Goal: Information Seeking & Learning: Learn about a topic

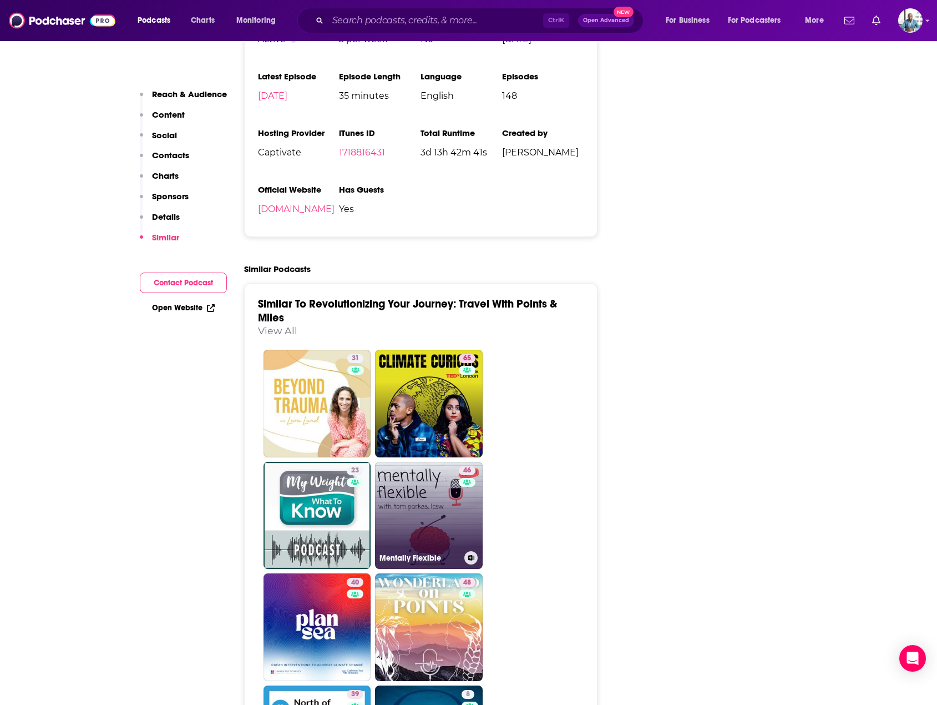
scroll to position [1775, 0]
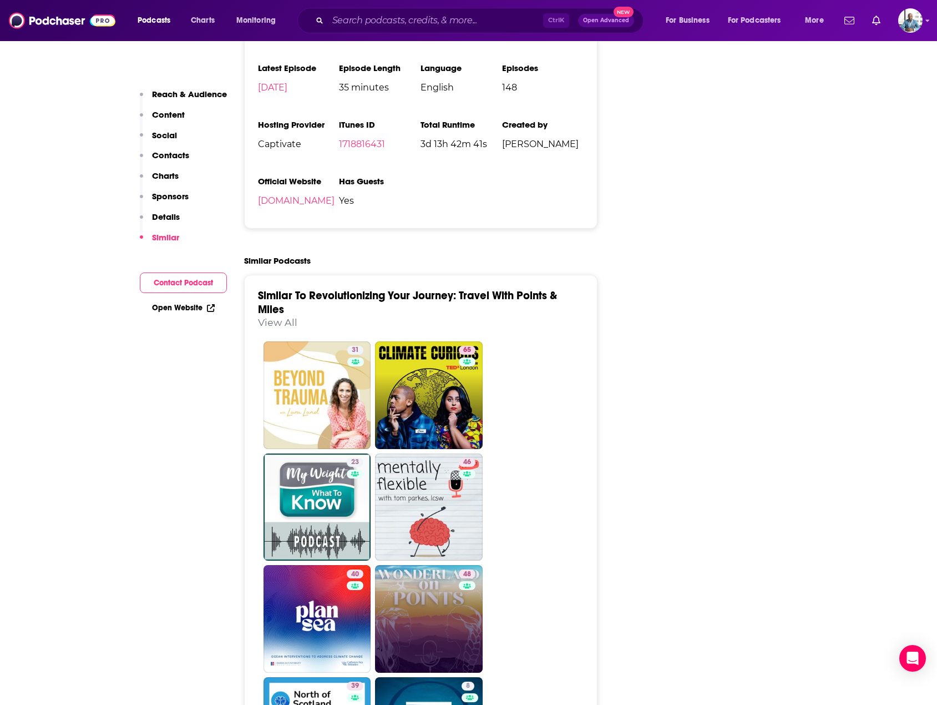
click at [433, 565] on link "48" at bounding box center [429, 619] width 108 height 108
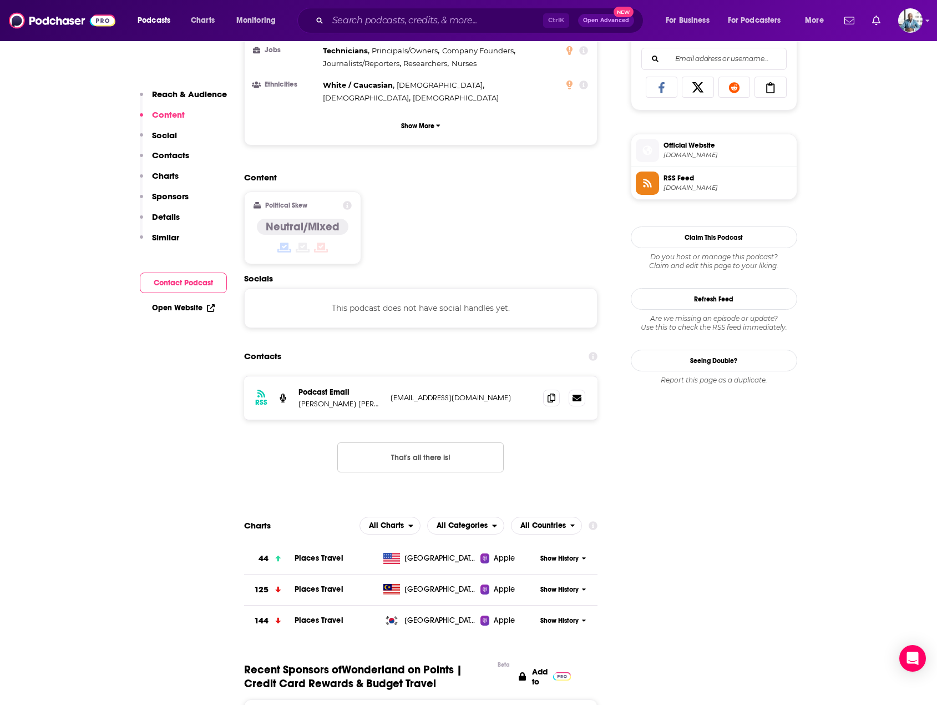
scroll to position [721, 0]
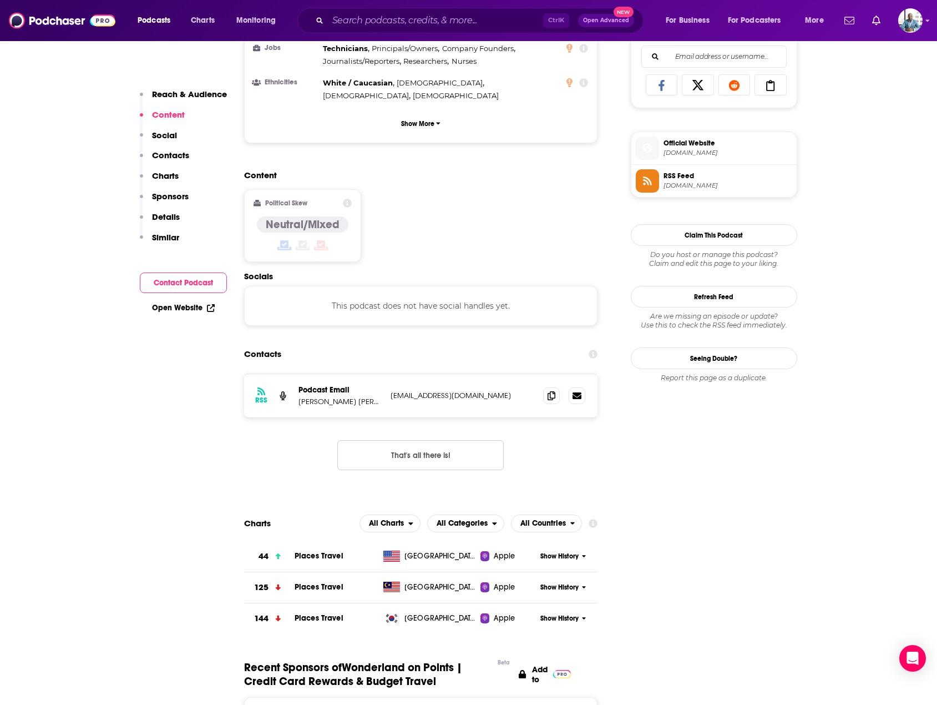
click at [576, 551] on span "Show History" at bounding box center [559, 555] width 38 height 9
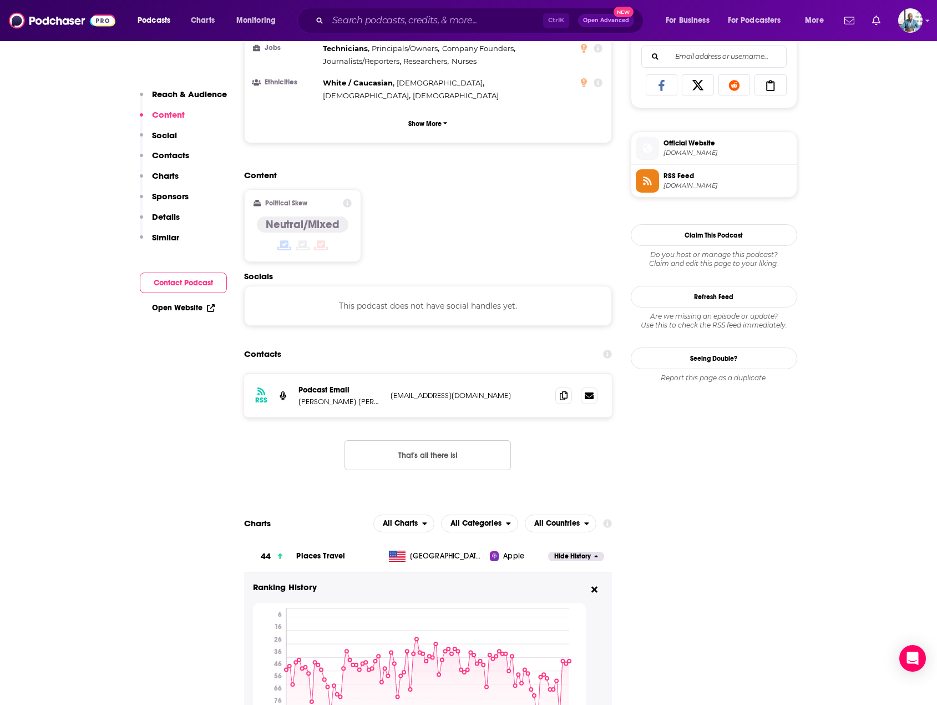
click at [576, 551] on span "Hide History" at bounding box center [572, 555] width 37 height 9
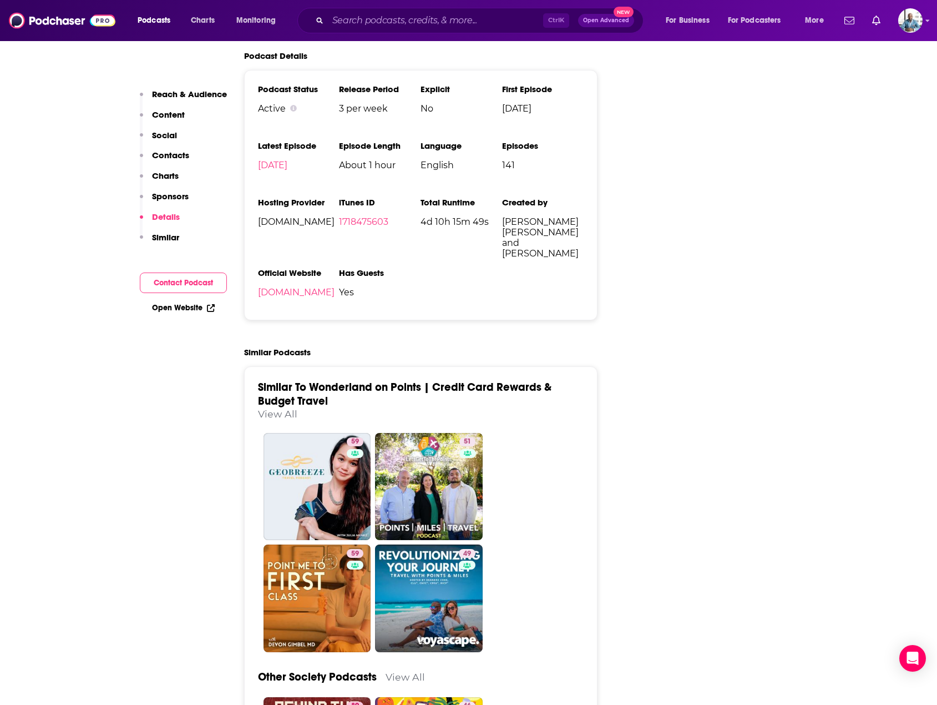
scroll to position [1442, 0]
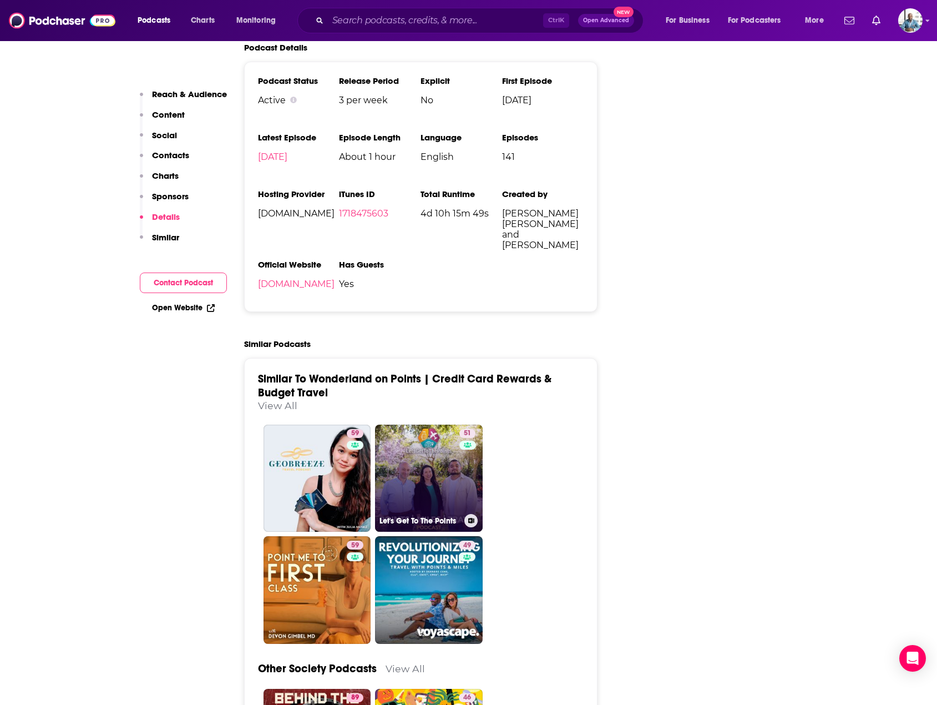
click at [414, 434] on link "51 Let's Get To The Points" at bounding box center [429, 478] width 108 height 108
type input "[URL][DOMAIN_NAME]"
